Goal: Task Accomplishment & Management: Use online tool/utility

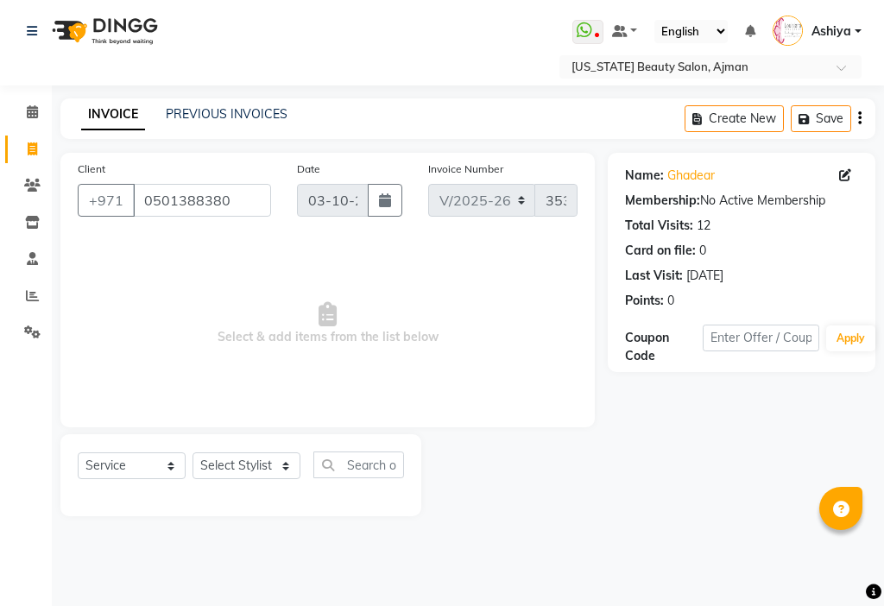
select select "637"
select select "service"
click at [246, 458] on select "Select Stylist [PERSON_NAME] [PERSON_NAME] Ashiya Cashier [PERSON_NAME] [PERSON…" at bounding box center [246, 465] width 108 height 27
click at [192, 452] on select "Select Stylist [PERSON_NAME] [PERSON_NAME] Ashiya Cashier [PERSON_NAME] [PERSON…" at bounding box center [246, 465] width 108 height 27
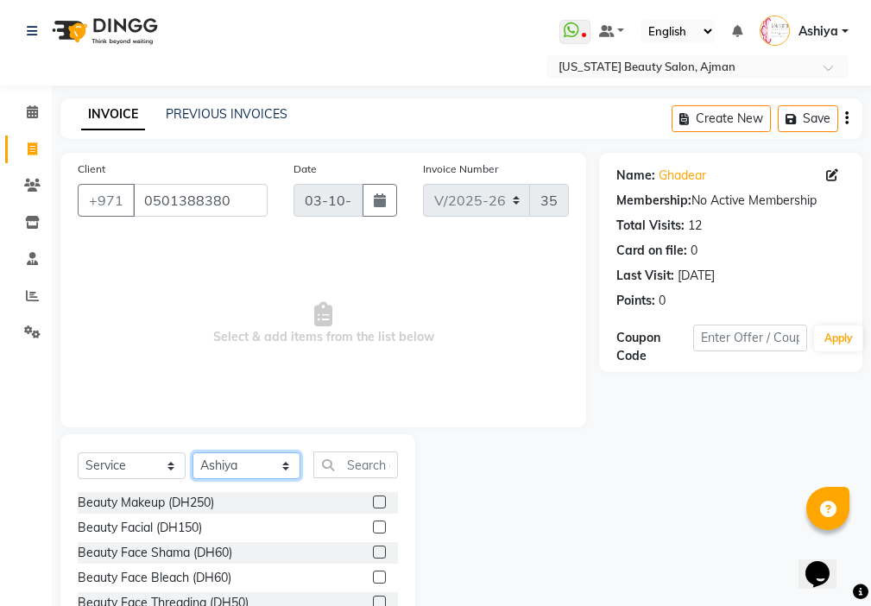
click at [268, 461] on select "Select Stylist [PERSON_NAME] [PERSON_NAME] Ashiya Cashier [PERSON_NAME] [PERSON…" at bounding box center [246, 465] width 108 height 27
select select "68424"
click at [192, 452] on select "Select Stylist [PERSON_NAME] [PERSON_NAME] Ashiya Cashier [PERSON_NAME] [PERSON…" at bounding box center [246, 465] width 108 height 27
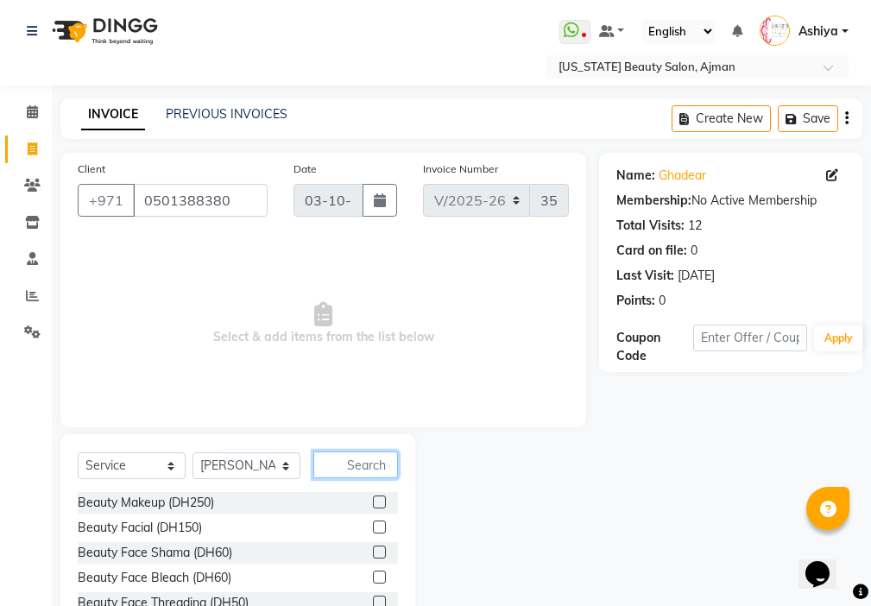
click at [372, 461] on input "text" at bounding box center [355, 464] width 85 height 27
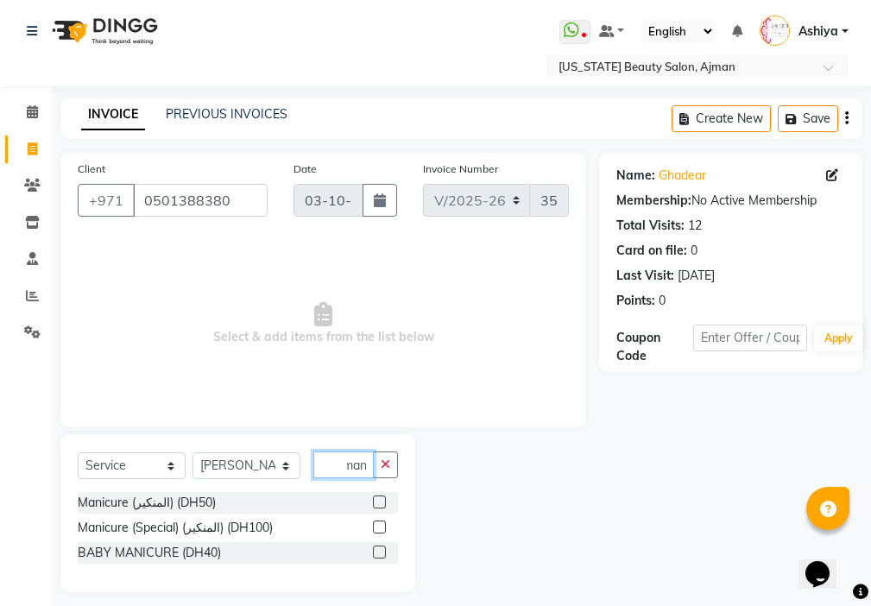
scroll to position [0, 8]
type input "mani"
click at [373, 503] on label at bounding box center [379, 501] width 13 height 13
click at [373, 503] on input "checkbox" at bounding box center [378, 502] width 11 height 11
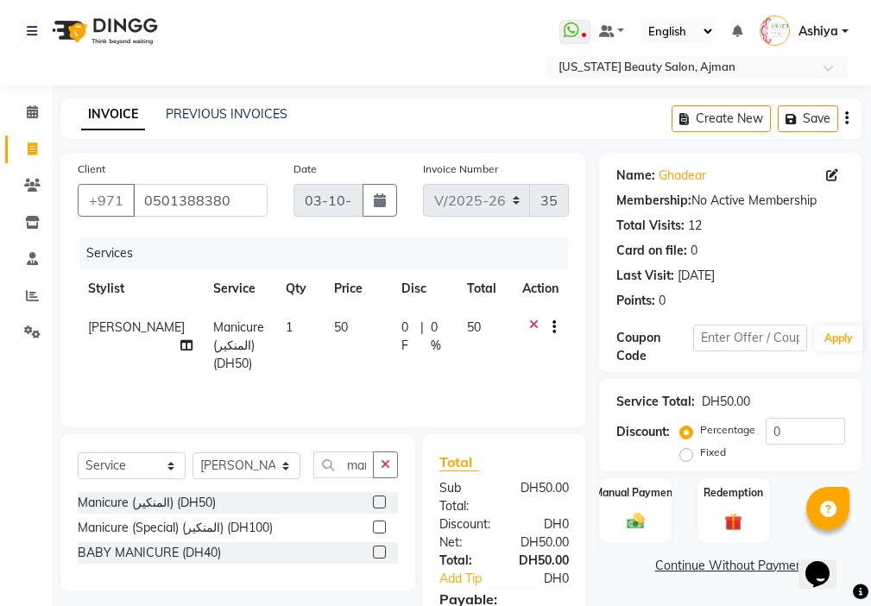
checkbox input "false"
click at [239, 469] on select "Select Stylist [PERSON_NAME] [PERSON_NAME] Ashiya Cashier [PERSON_NAME] [PERSON…" at bounding box center [246, 465] width 108 height 27
select select "92099"
click at [192, 452] on select "Select Stylist [PERSON_NAME] [PERSON_NAME] Ashiya Cashier [PERSON_NAME] [PERSON…" at bounding box center [246, 465] width 108 height 27
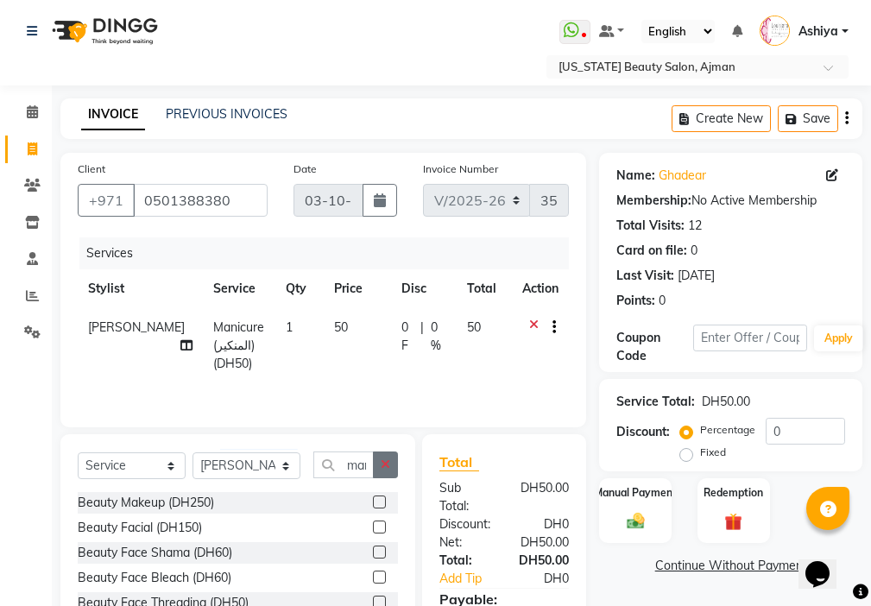
click at [387, 463] on icon "button" at bounding box center [385, 464] width 9 height 12
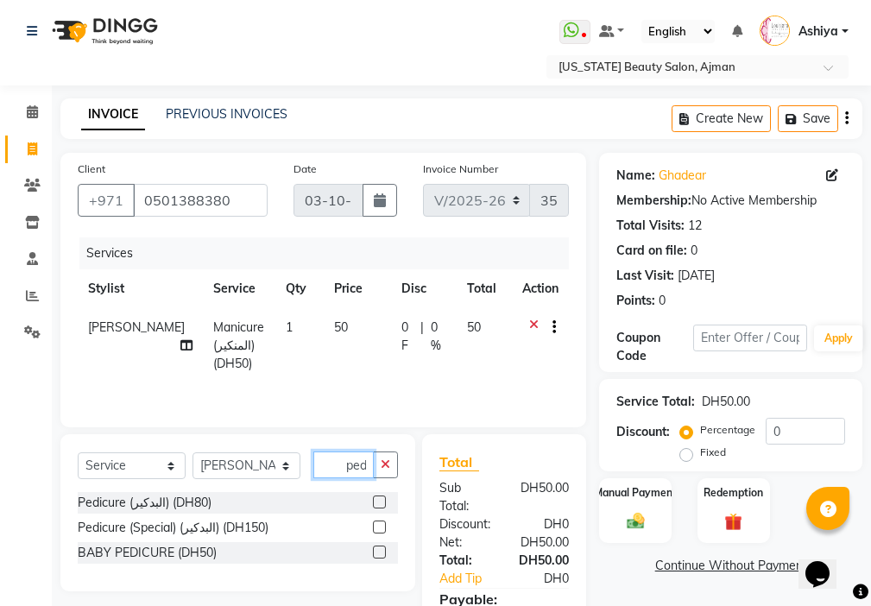
scroll to position [0, 3]
type input "pedi"
click at [381, 502] on label at bounding box center [379, 501] width 13 height 13
click at [381, 502] on input "checkbox" at bounding box center [378, 502] width 11 height 11
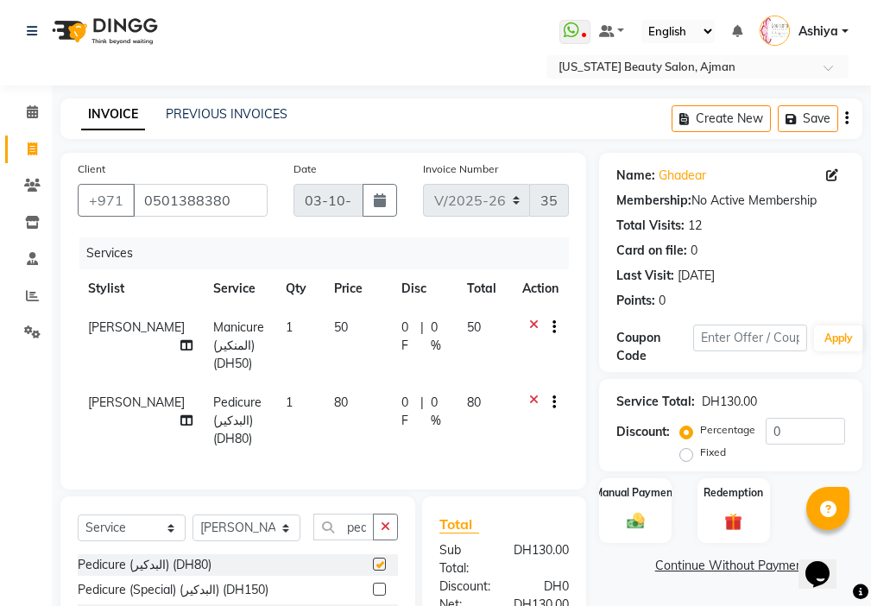
click at [642, 519] on img at bounding box center [635, 521] width 28 height 20
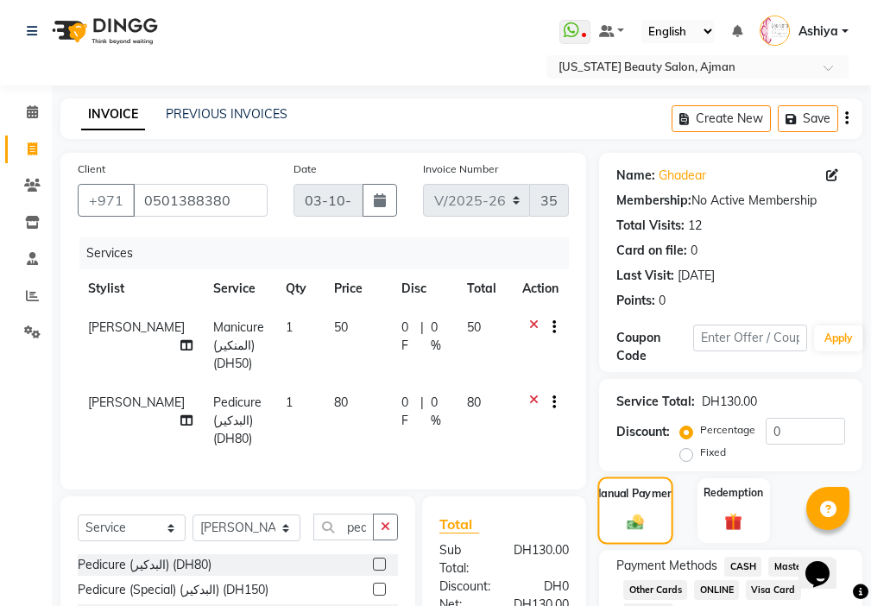
checkbox input "false"
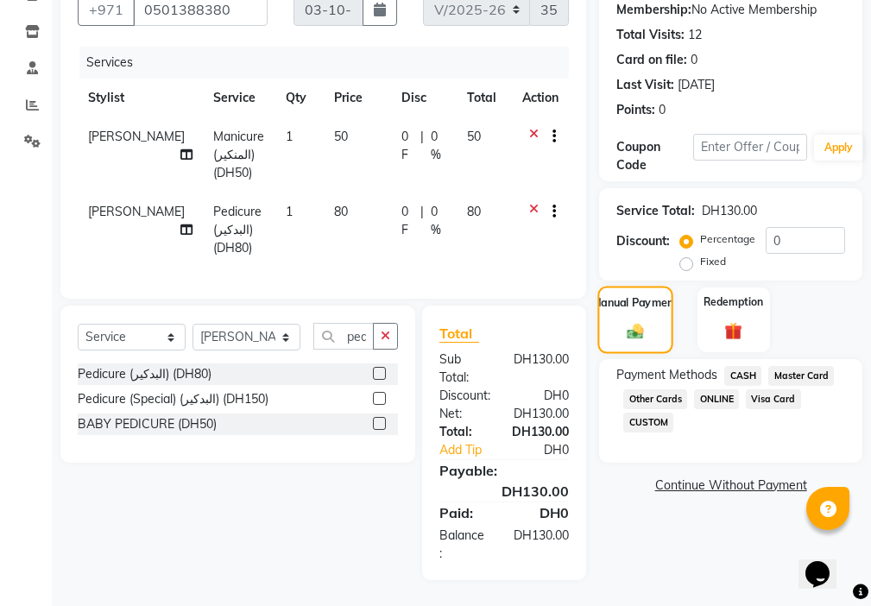
scroll to position [204, 0]
click at [774, 389] on span "Visa Card" at bounding box center [773, 399] width 55 height 20
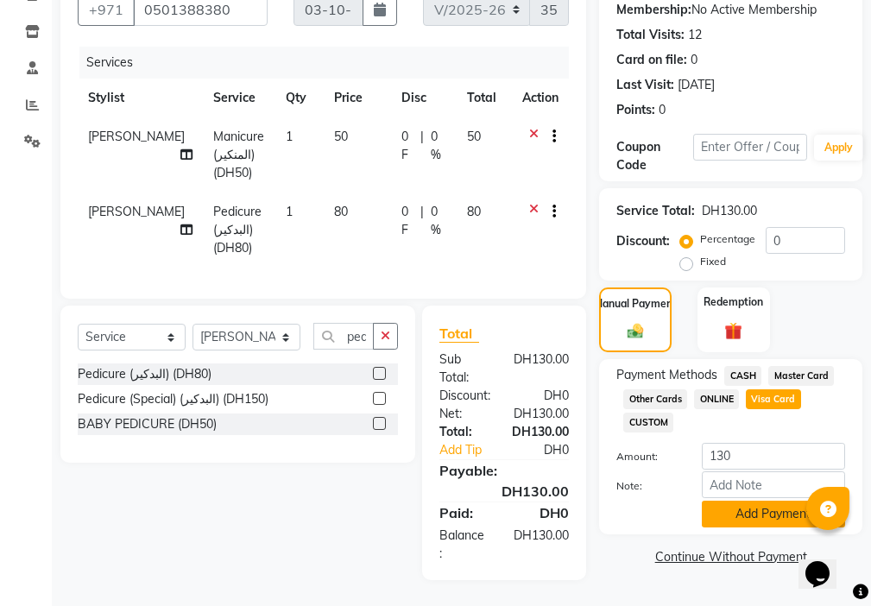
click at [759, 504] on button "Add Payment" at bounding box center [773, 513] width 143 height 27
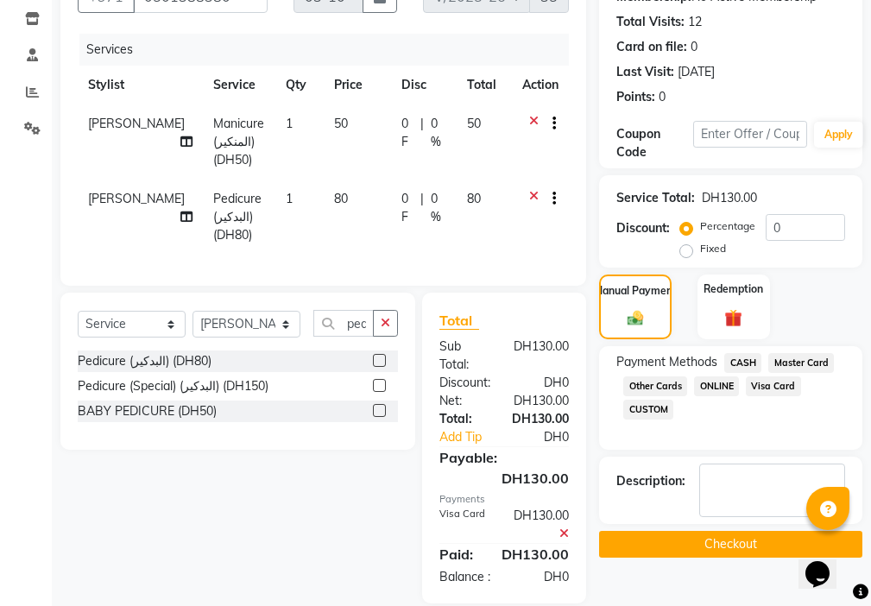
click at [731, 540] on button "Checkout" at bounding box center [730, 544] width 263 height 27
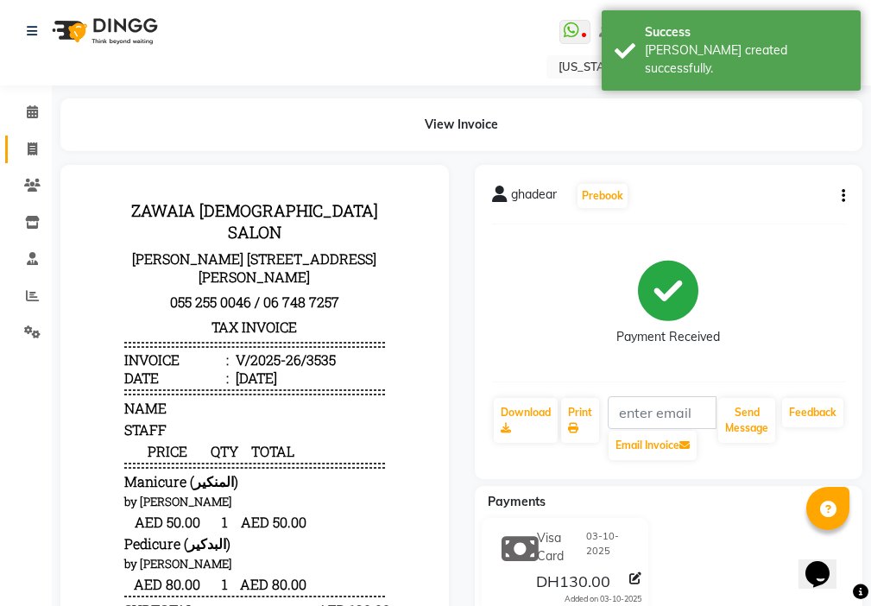
click at [36, 140] on span at bounding box center [32, 150] width 30 height 20
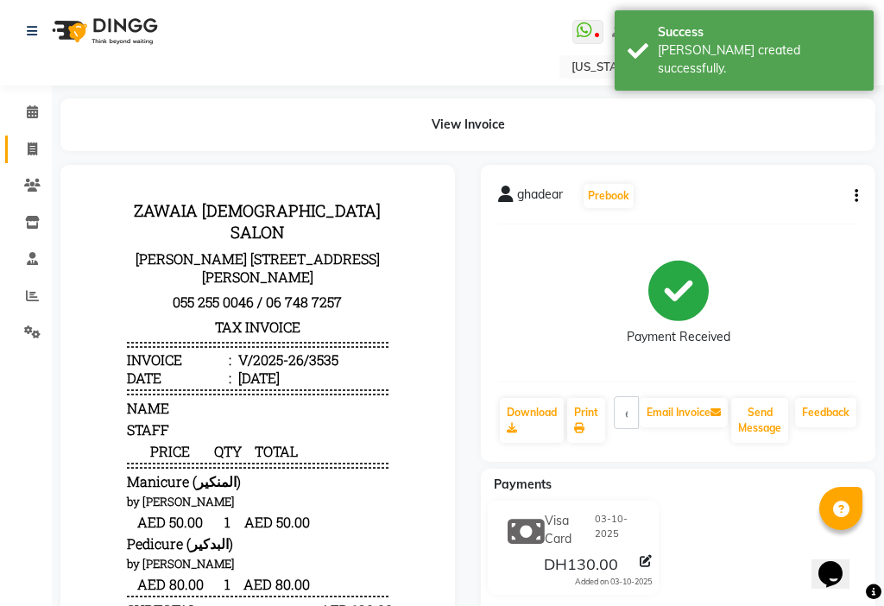
select select "service"
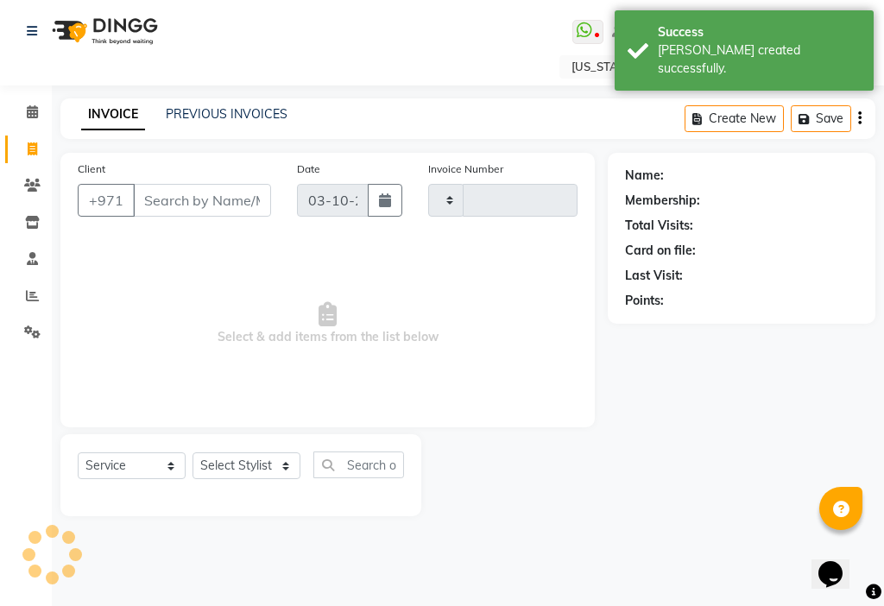
type input "3536"
select select "637"
